Goal: Transaction & Acquisition: Purchase product/service

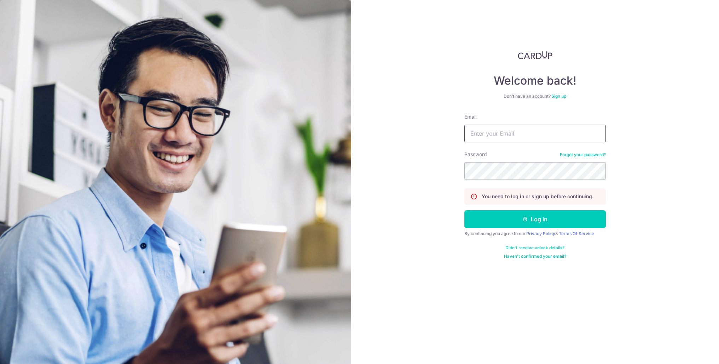
click at [485, 135] on input "Email" at bounding box center [535, 134] width 142 height 18
type input "[PERSON_NAME][EMAIL_ADDRESS][DOMAIN_NAME]"
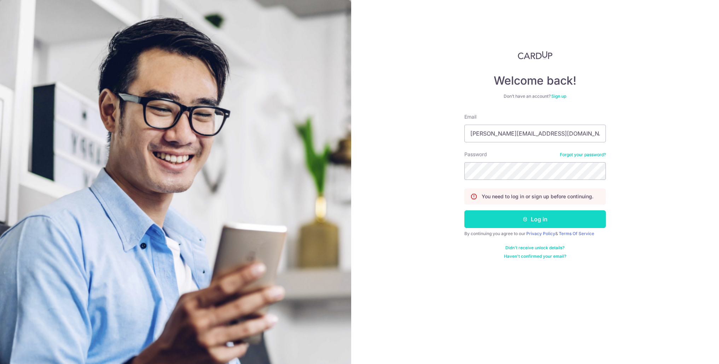
click at [516, 222] on button "Log in" at bounding box center [535, 219] width 142 height 18
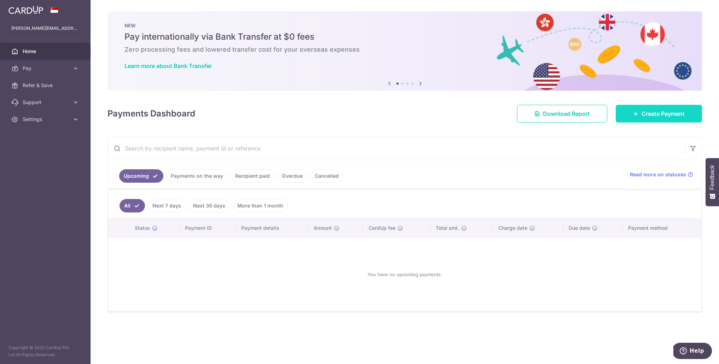
click at [629, 115] on link "Create Payment" at bounding box center [659, 114] width 86 height 18
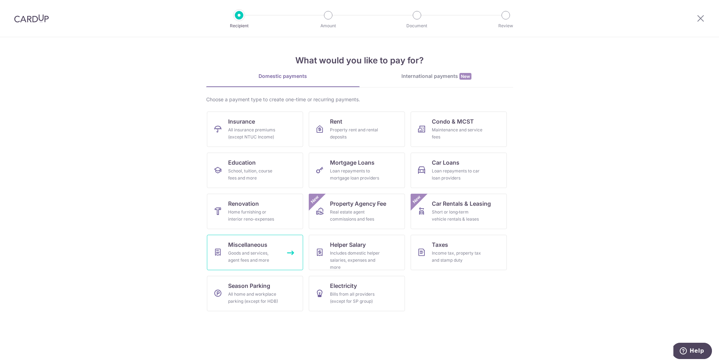
click at [259, 244] on span "Miscellaneous" at bounding box center [247, 244] width 39 height 8
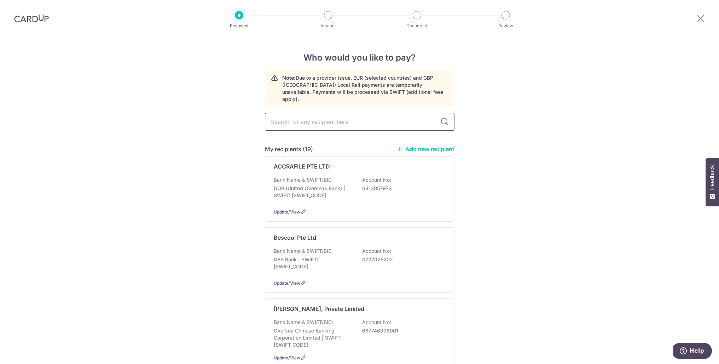
click at [313, 117] on input "text" at bounding box center [360, 122] width 190 height 18
type input "1"
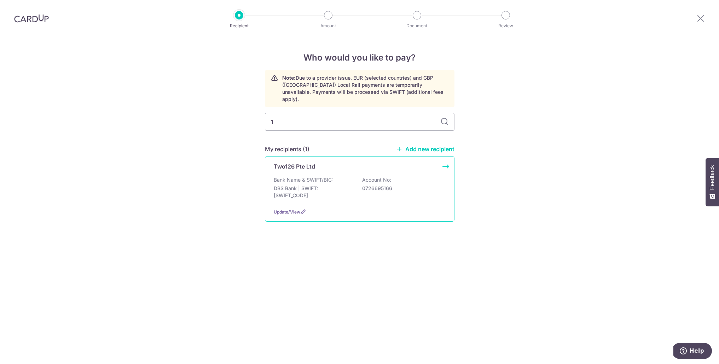
click at [285, 176] on p "Bank Name & SWIFT/BIC:" at bounding box center [303, 179] width 59 height 7
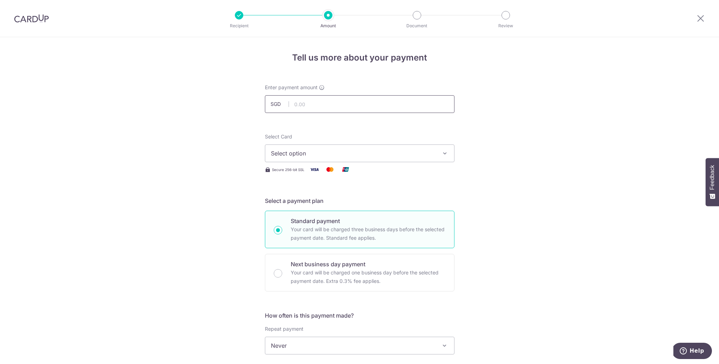
click at [321, 106] on input "text" at bounding box center [360, 104] width 190 height 18
type input "450.00"
click at [318, 155] on span "Select option" at bounding box center [353, 153] width 165 height 8
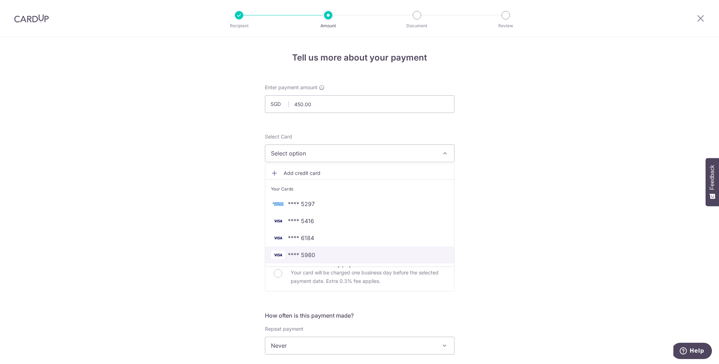
click at [308, 253] on span "**** 5980" at bounding box center [301, 254] width 27 height 8
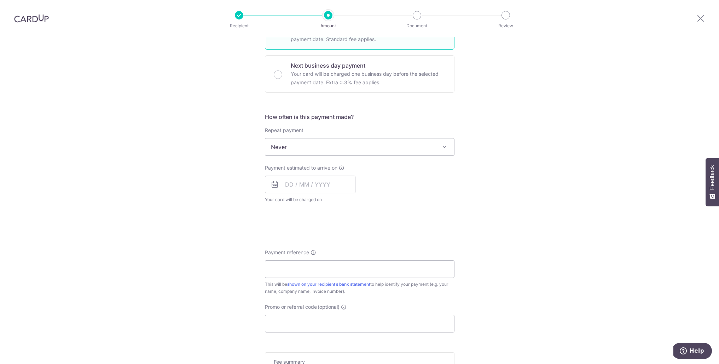
scroll to position [223, 0]
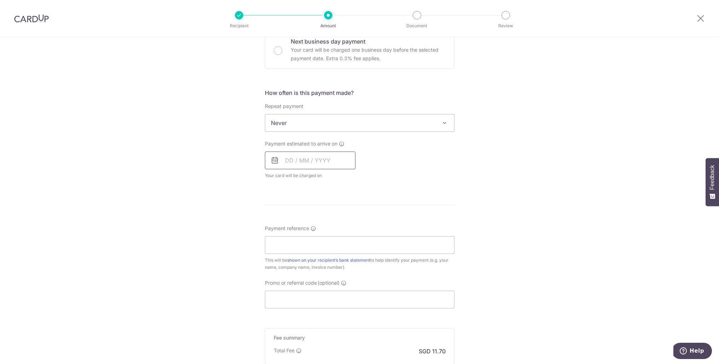
click at [297, 163] on input "text" at bounding box center [310, 160] width 91 height 18
click at [283, 241] on link "14" at bounding box center [279, 238] width 11 height 11
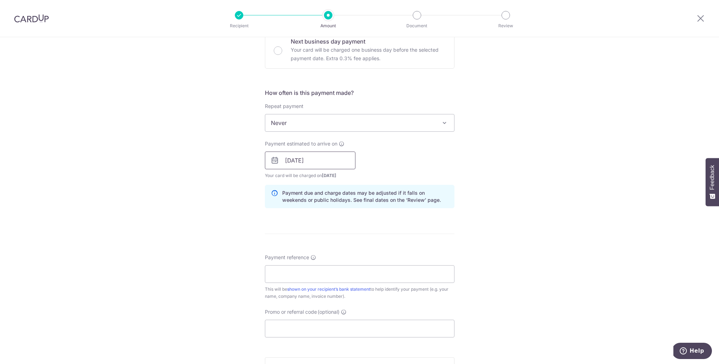
click at [294, 162] on input "14/09/2025" at bounding box center [310, 160] width 91 height 18
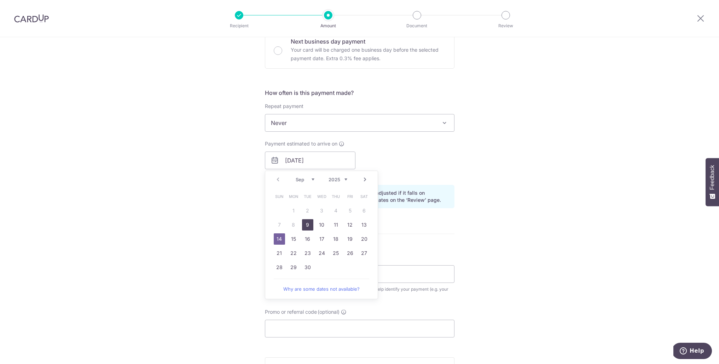
click at [306, 227] on link "9" at bounding box center [307, 224] width 11 height 11
type input "[DATE]"
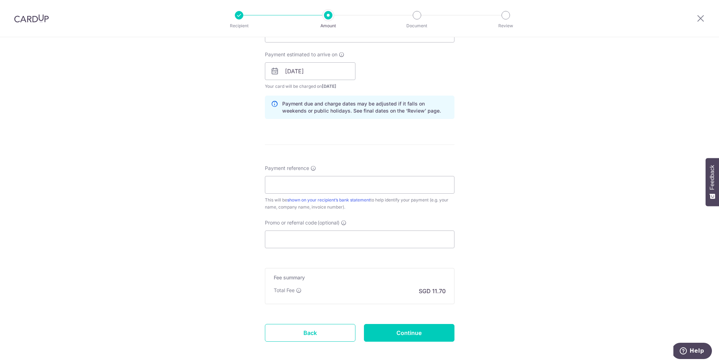
scroll to position [341, 0]
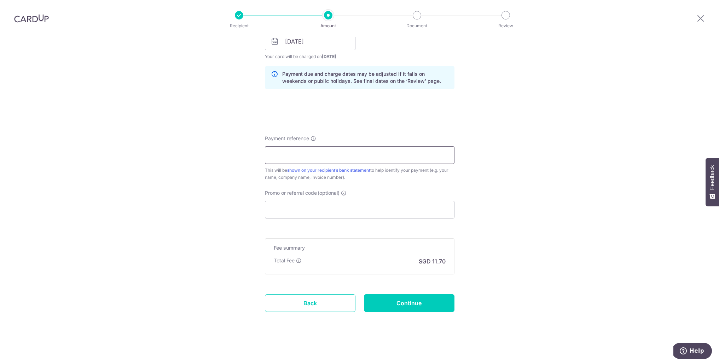
click at [315, 151] on input "Payment reference" at bounding box center [360, 155] width 190 height 18
paste input "RR2509/003"
click at [294, 154] on input "RR2509/003" at bounding box center [360, 155] width 190 height 18
click at [271, 156] on input "RR2509003" at bounding box center [360, 155] width 190 height 18
click at [329, 154] on input "Inv RR2509003" at bounding box center [360, 155] width 190 height 18
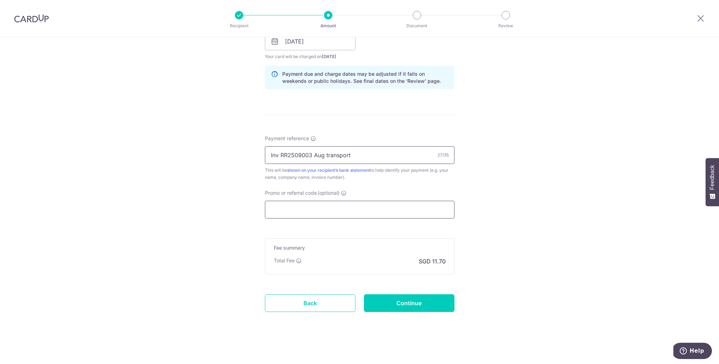
type input "Inv RR2509003 Aug transport"
click at [320, 214] on input "Promo or referral code (optional)" at bounding box center [360, 210] width 190 height 18
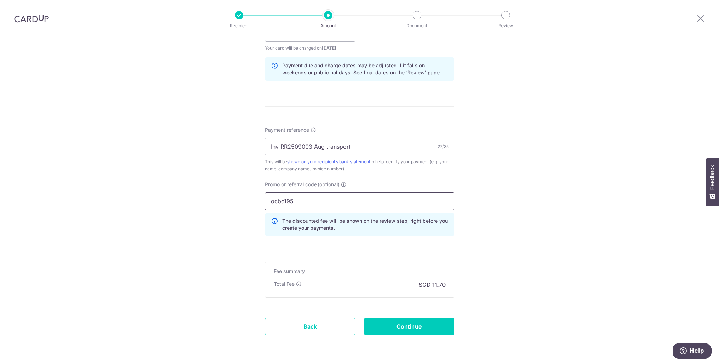
scroll to position [374, 0]
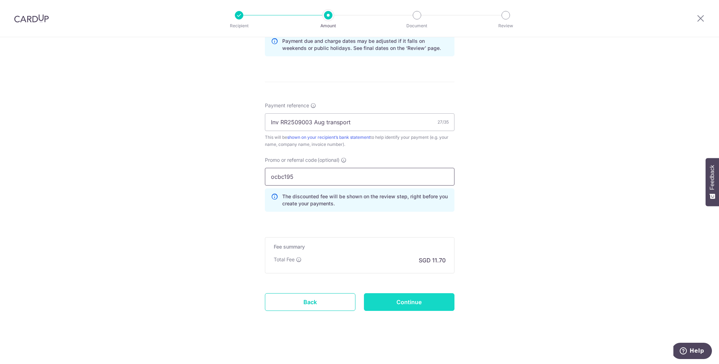
type input "ocbc195"
click at [410, 303] on input "Continue" at bounding box center [409, 302] width 91 height 18
type input "Create Schedule"
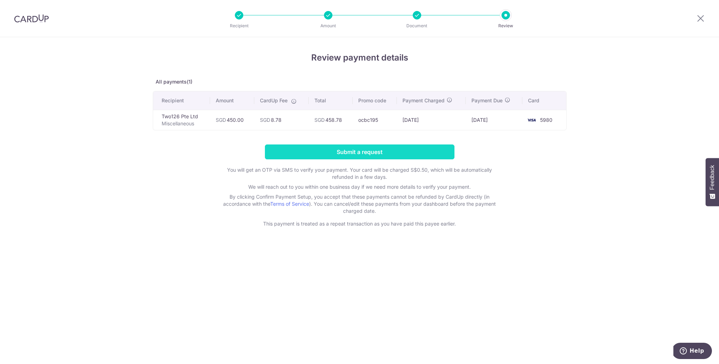
click at [341, 156] on input "Submit a request" at bounding box center [360, 151] width 190 height 15
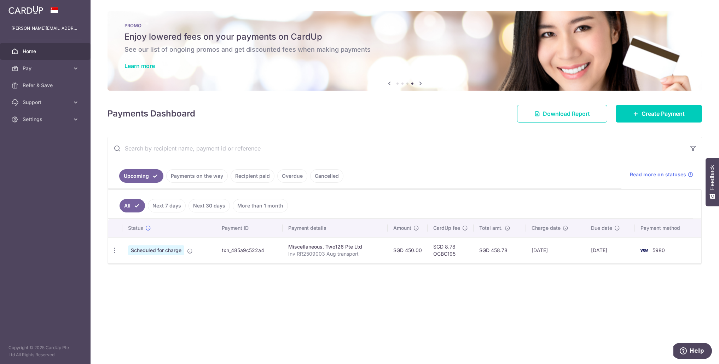
click at [323, 178] on link "Cancelled" at bounding box center [326, 175] width 33 height 13
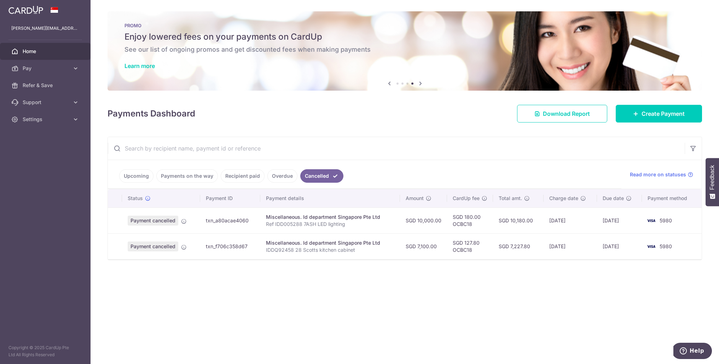
click at [271, 179] on link "Overdue" at bounding box center [282, 175] width 30 height 13
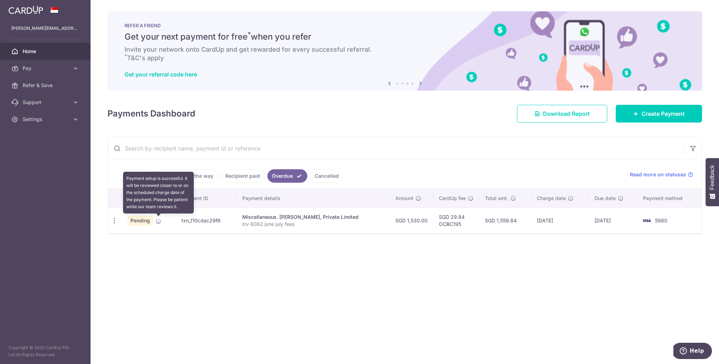
click at [158, 222] on icon at bounding box center [159, 221] width 6 height 6
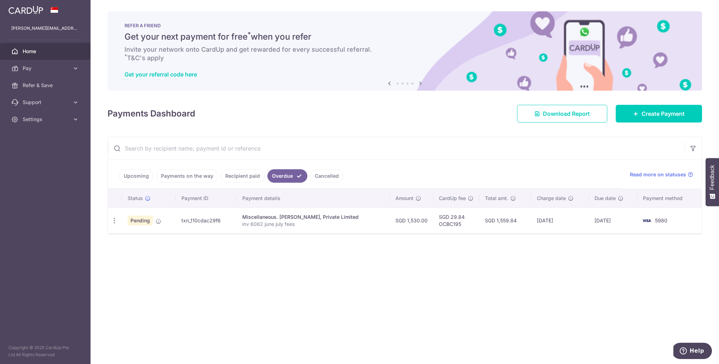
click at [658, 208] on td "5980" at bounding box center [669, 220] width 64 height 26
click at [114, 221] on icon "button" at bounding box center [114, 220] width 7 height 7
click at [137, 242] on span "Update payment" at bounding box center [152, 240] width 48 height 8
radio input "true"
type input "1,530.00"
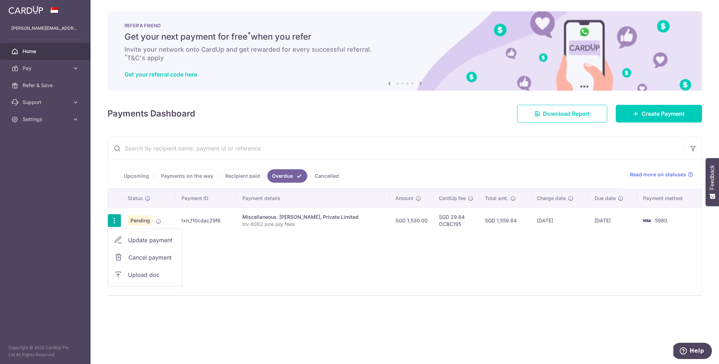
type input "[DATE]"
type input "inv 6082 june july fees"
type input "OCBC195"
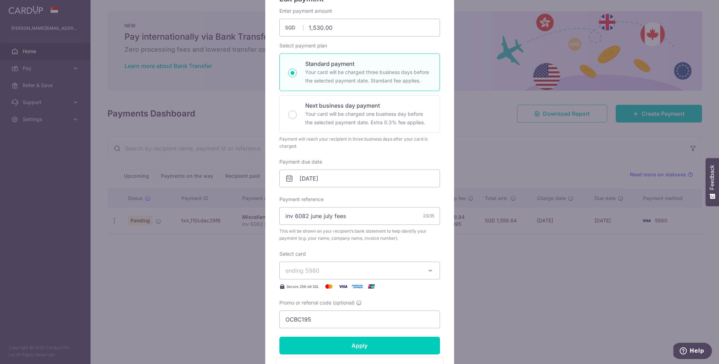
scroll to position [61, 0]
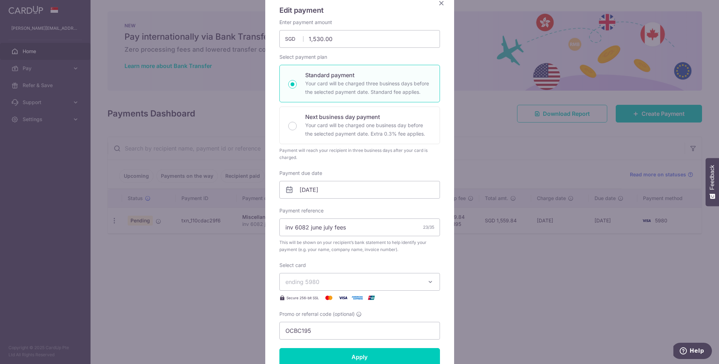
click at [184, 270] on div "Edit payment By clicking apply, you will make changes to all payments to [PERSO…" at bounding box center [359, 182] width 719 height 364
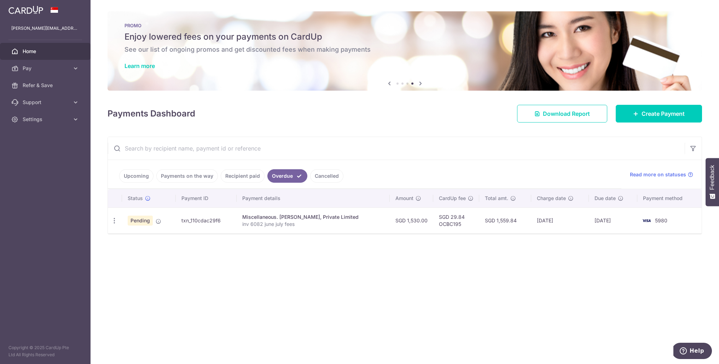
click at [274, 221] on p "inv 6082 june july fees" at bounding box center [313, 223] width 142 height 7
click at [110, 222] on div "Update payment Cancel payment Upload doc" at bounding box center [114, 220] width 13 height 13
click at [114, 221] on icon "button" at bounding box center [114, 220] width 7 height 7
click at [144, 243] on span "Update payment" at bounding box center [152, 240] width 48 height 8
radio input "true"
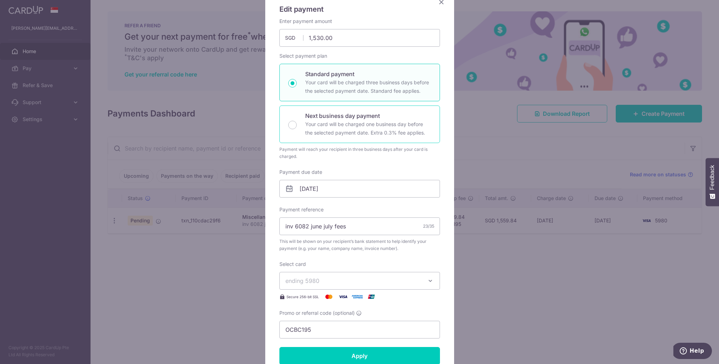
scroll to position [0, 0]
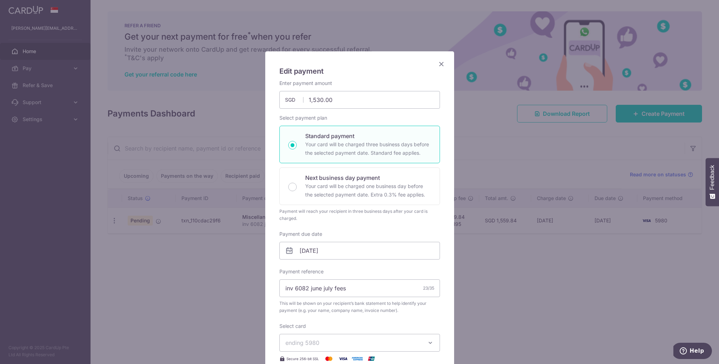
click at [192, 292] on div "Edit payment By clicking apply, you will make changes to all payments to [PERSO…" at bounding box center [359, 182] width 719 height 364
